Goal: Find specific page/section: Find specific page/section

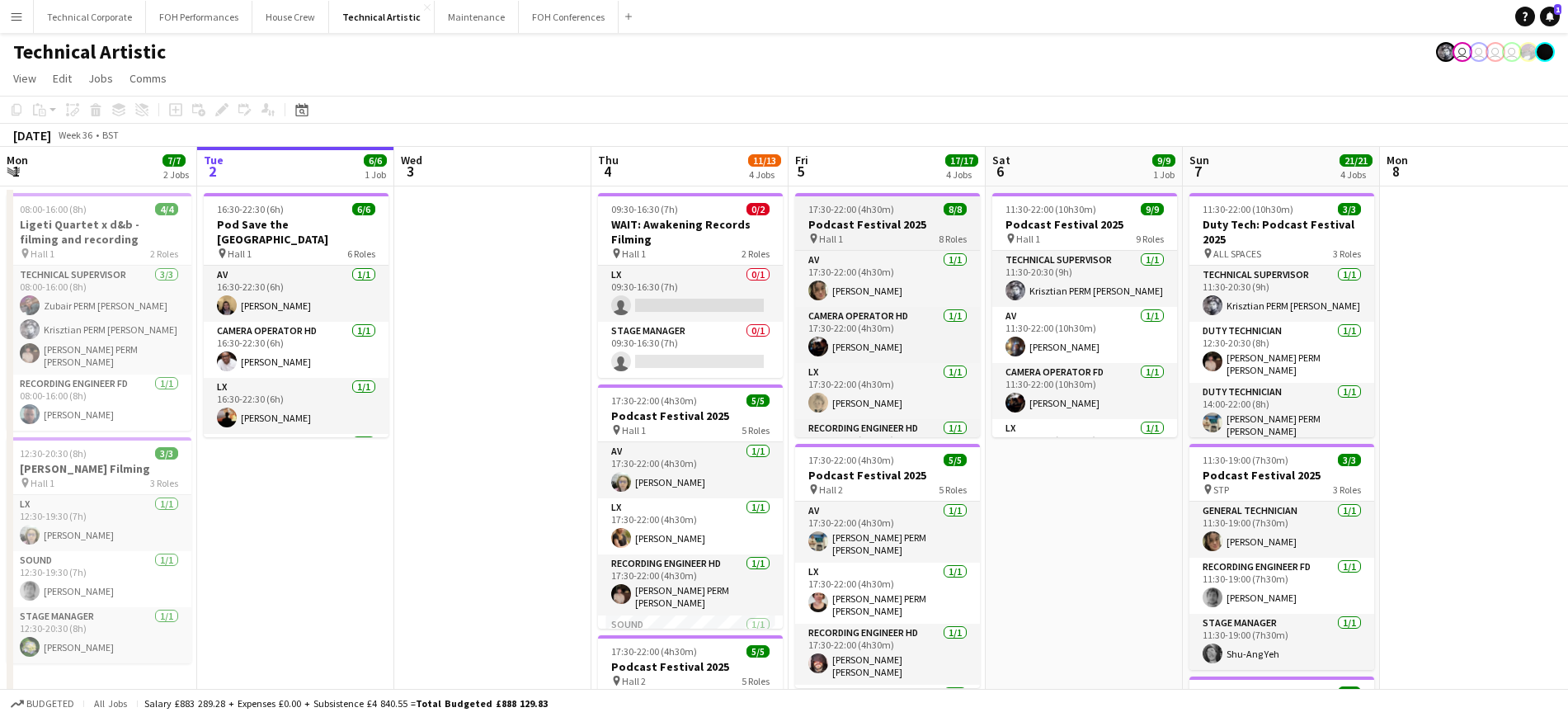
click at [896, 227] on h3 "Podcast Festival 2025" at bounding box center [887, 224] width 185 height 15
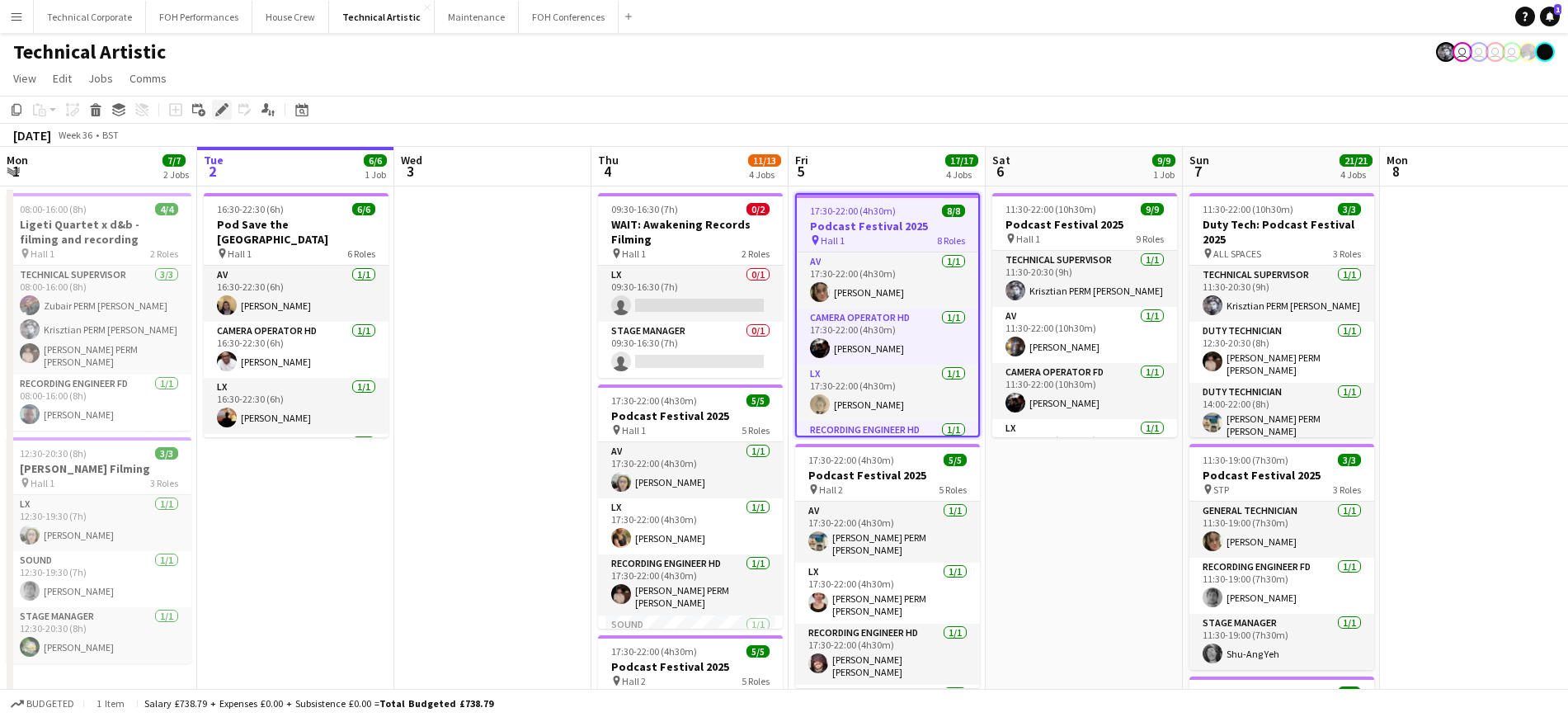
click at [226, 104] on icon at bounding box center [227, 105] width 4 height 4
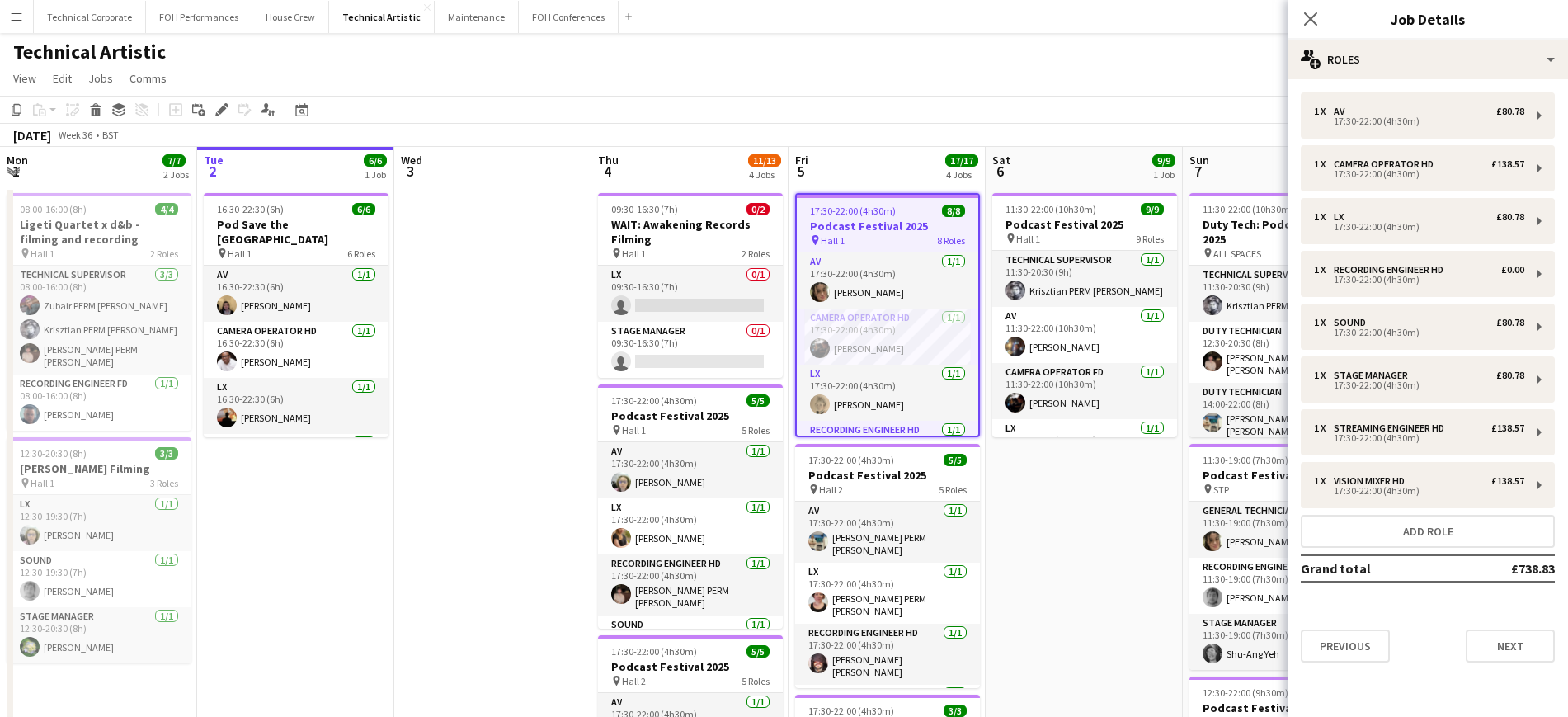
drag, startPoint x: 1337, startPoint y: 168, endPoint x: 1301, endPoint y: 12, distance: 160.1
drag, startPoint x: 1305, startPoint y: 14, endPoint x: 1313, endPoint y: 17, distance: 8.5
click at [1313, 17] on icon at bounding box center [1310, 19] width 16 height 16
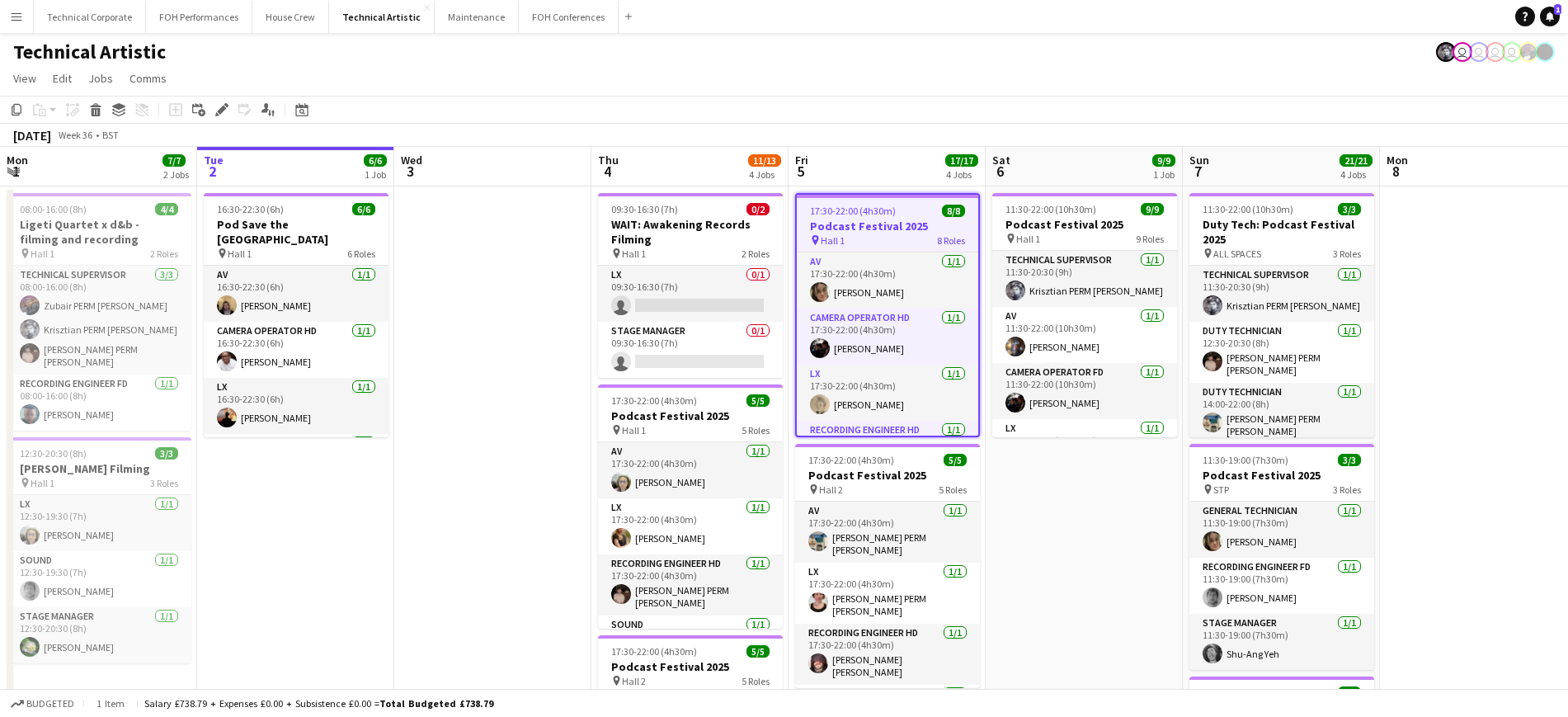
click at [1313, 17] on app-navbar "Menu Boards Boards Boards All jobs Status Workforce Workforce My Workforce Recr…" at bounding box center [784, 16] width 1568 height 33
